Goal: Download file/media

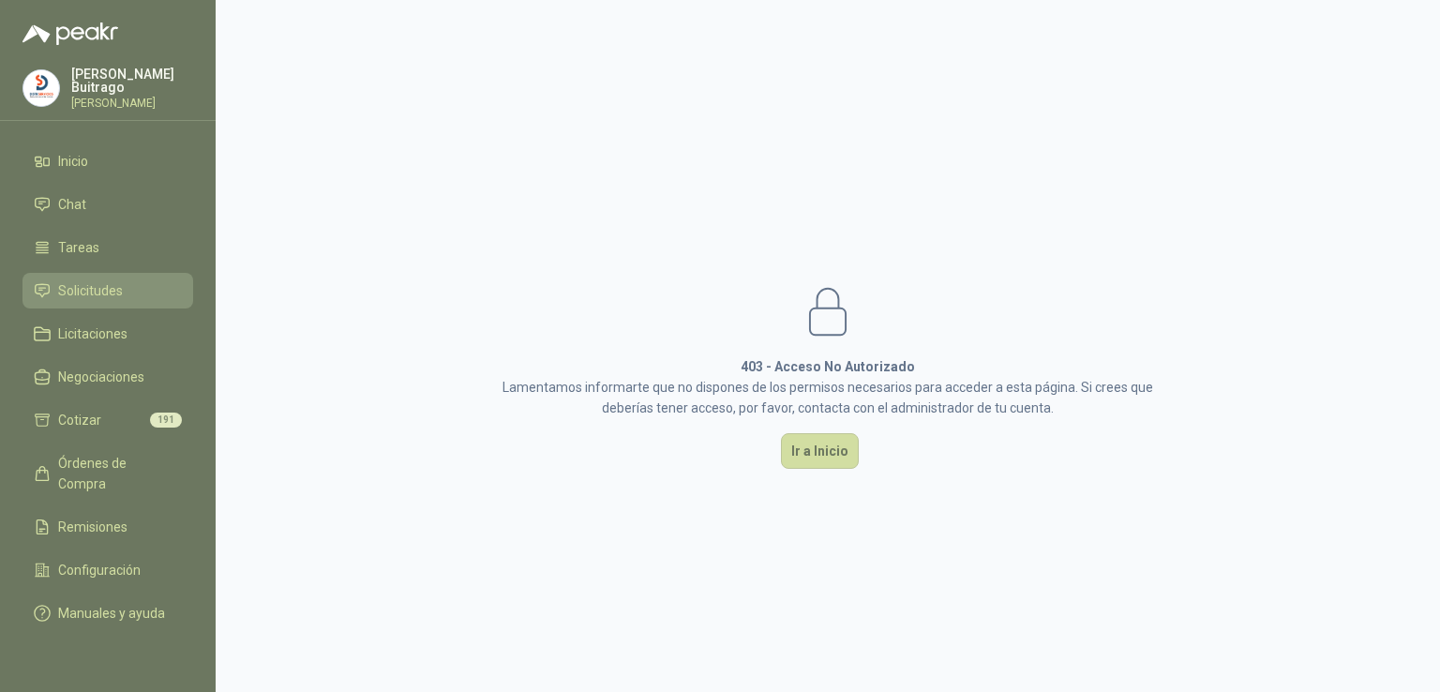
click at [122, 286] on li "Solicitudes" at bounding box center [108, 290] width 148 height 21
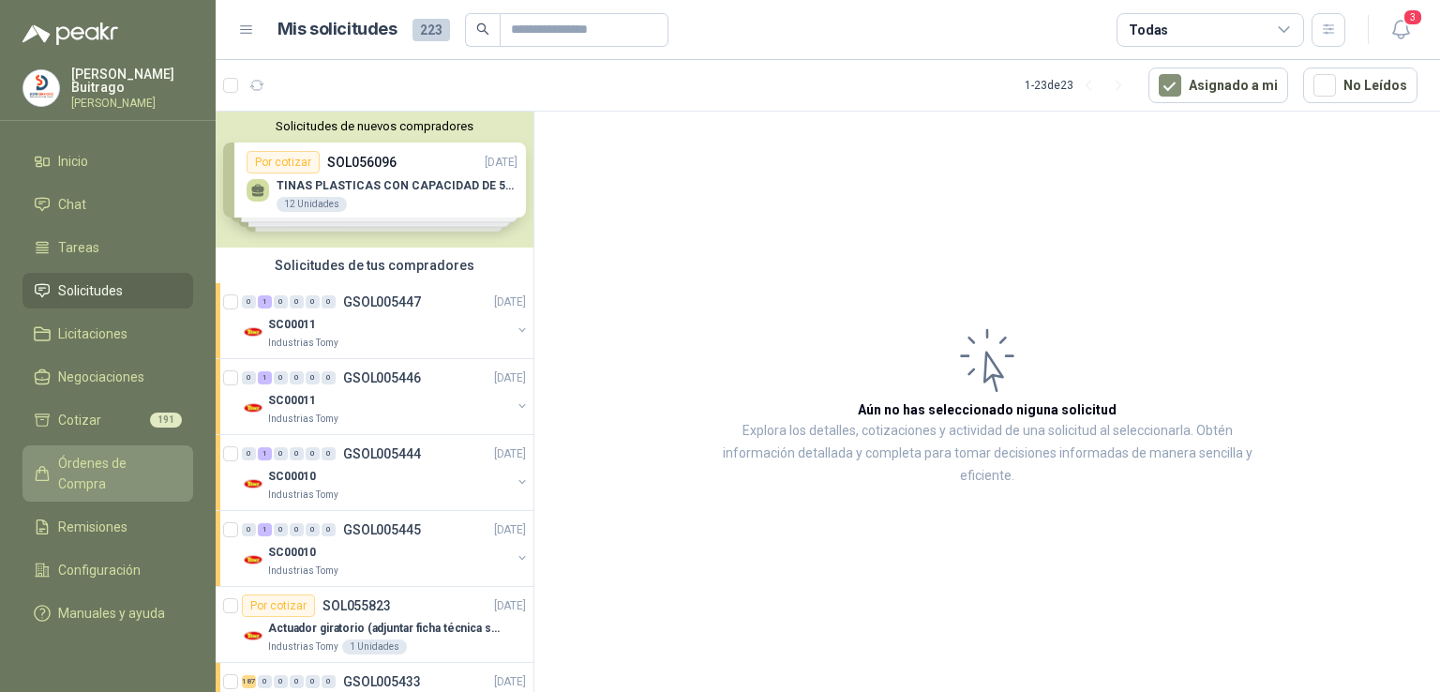
click at [116, 466] on span "Órdenes de Compra" at bounding box center [116, 473] width 117 height 41
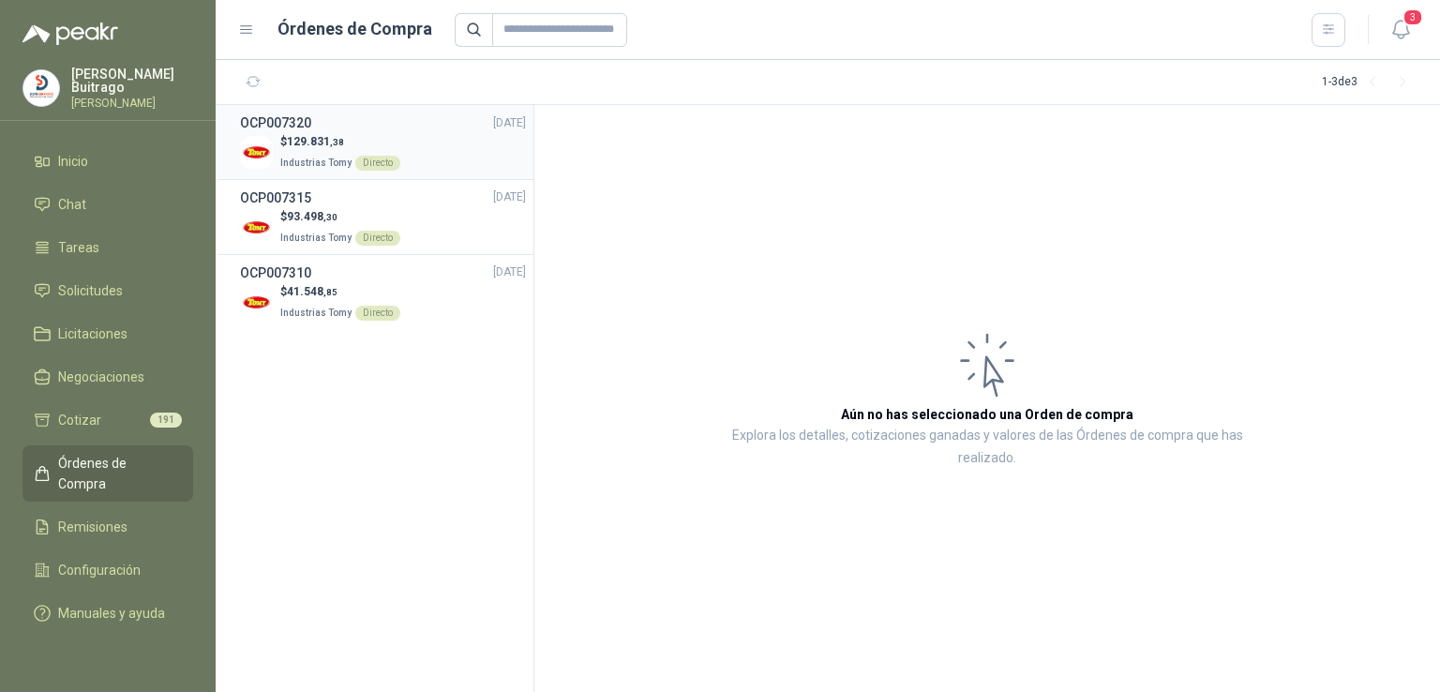
click at [314, 141] on span "129.831 ,38" at bounding box center [315, 141] width 57 height 13
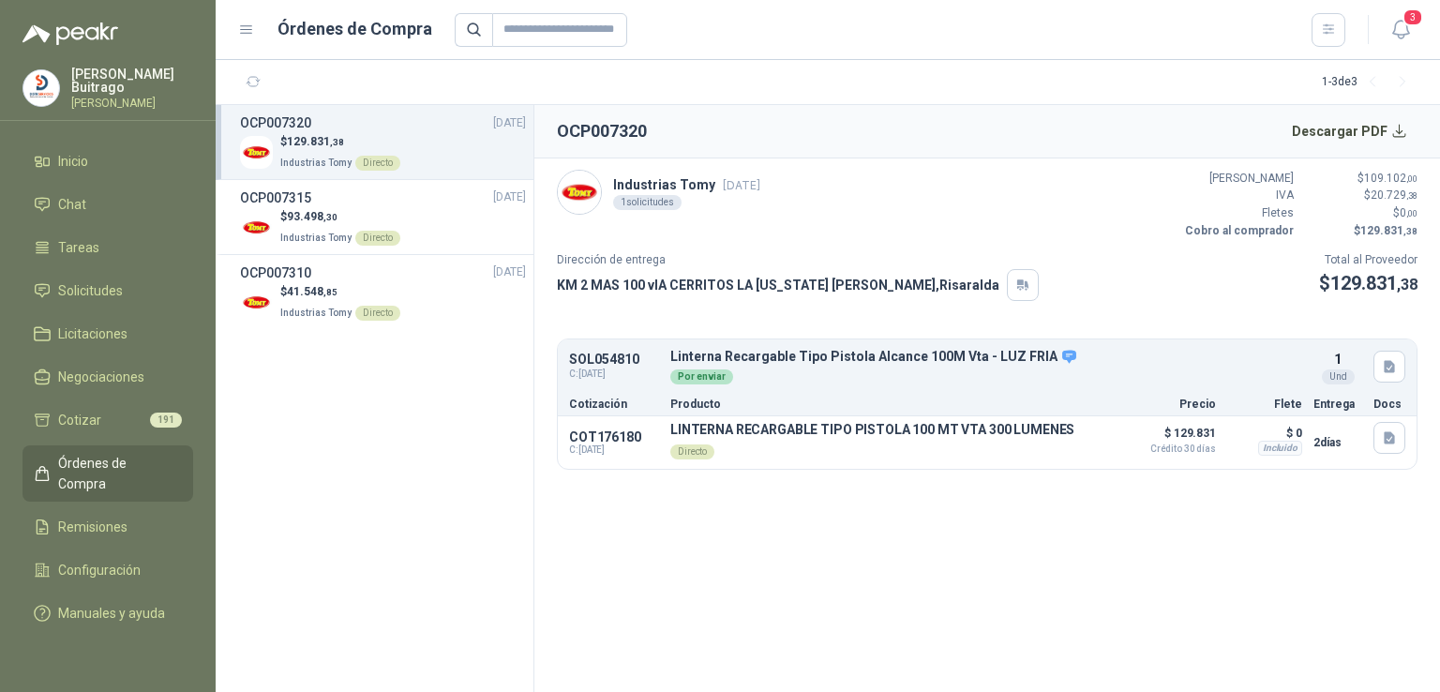
click at [670, 125] on header "OCP007320 Descargar PDF" at bounding box center [987, 131] width 906 height 53
click at [1414, 132] on button "Descargar PDF" at bounding box center [1350, 132] width 137 height 38
click at [81, 402] on link "Cotizar 191" at bounding box center [108, 420] width 171 height 36
